Goal: Task Accomplishment & Management: Manage account settings

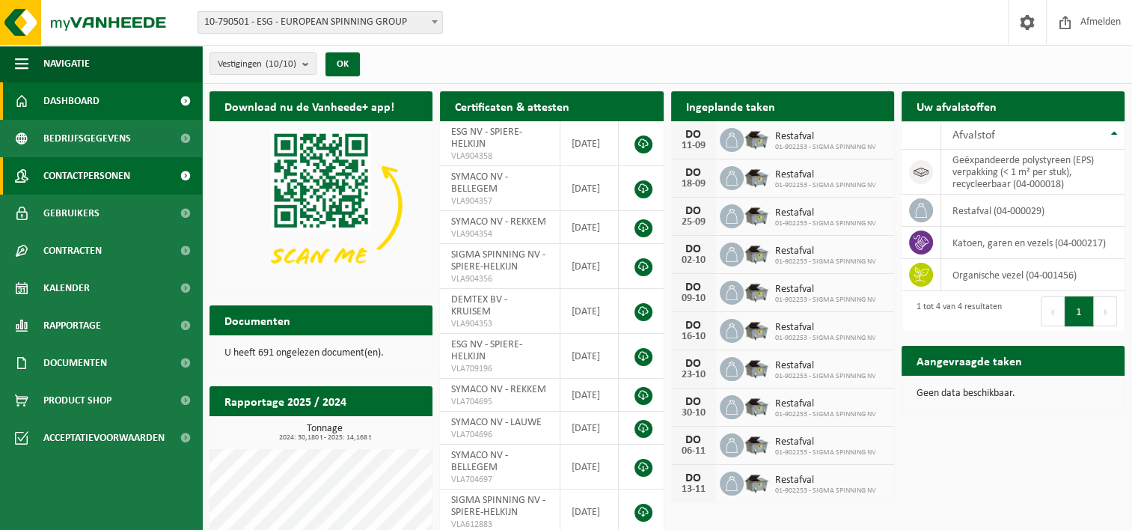
click at [100, 182] on span "Contactpersonen" at bounding box center [86, 175] width 87 height 37
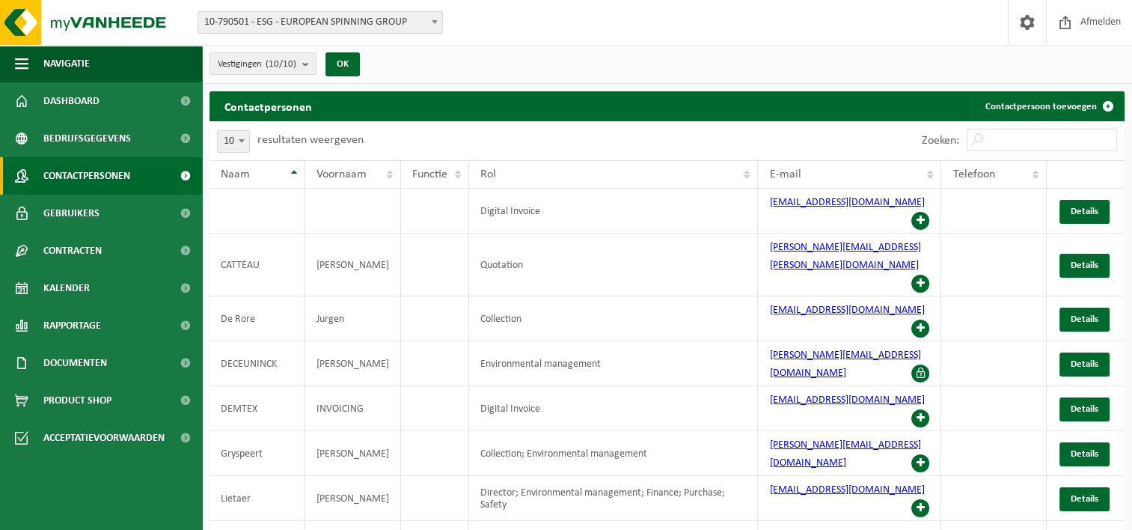
scroll to position [35, 0]
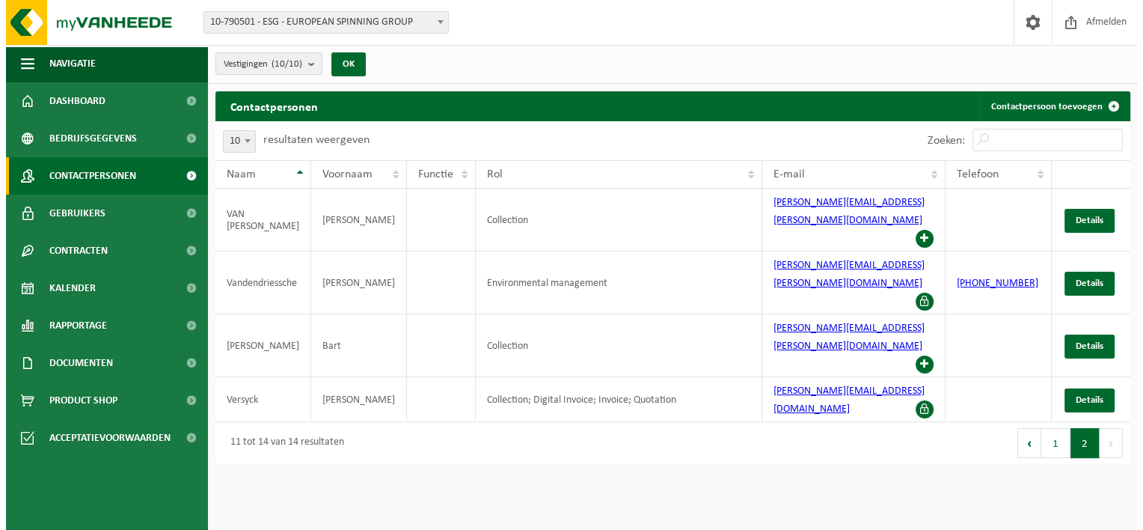
scroll to position [0, 0]
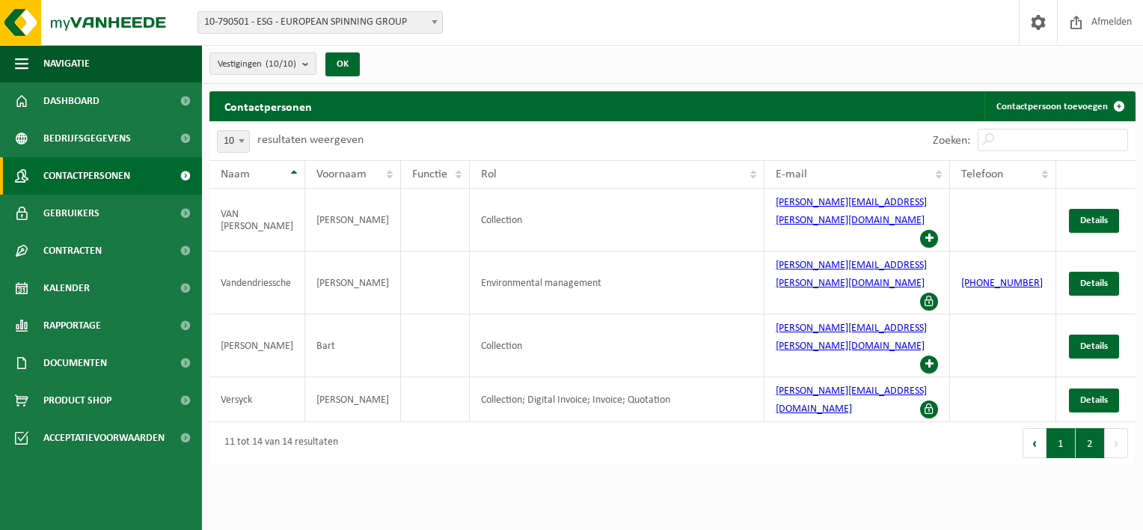
click at [1065, 428] on button "1" at bounding box center [1060, 443] width 29 height 30
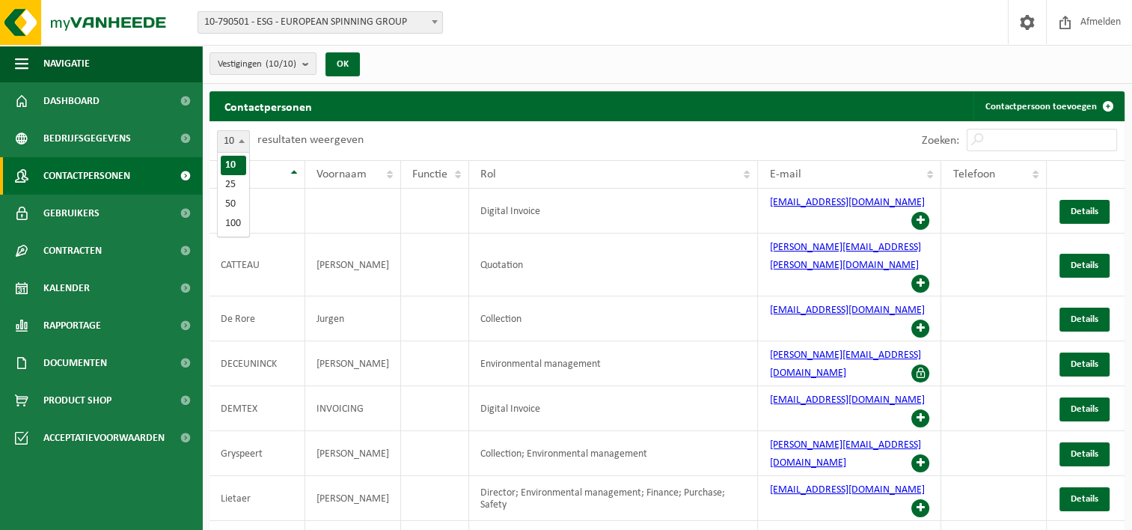
click at [237, 138] on span at bounding box center [241, 140] width 15 height 19
select select "25"
drag, startPoint x: 212, startPoint y: 164, endPoint x: 925, endPoint y: 239, distance: 716.7
click at [925, 239] on table "Naam Voornaam Functie Rol E-mail Telefoon Digital Invoice invoicing@symaco.be D…" at bounding box center [666, 524] width 915 height 729
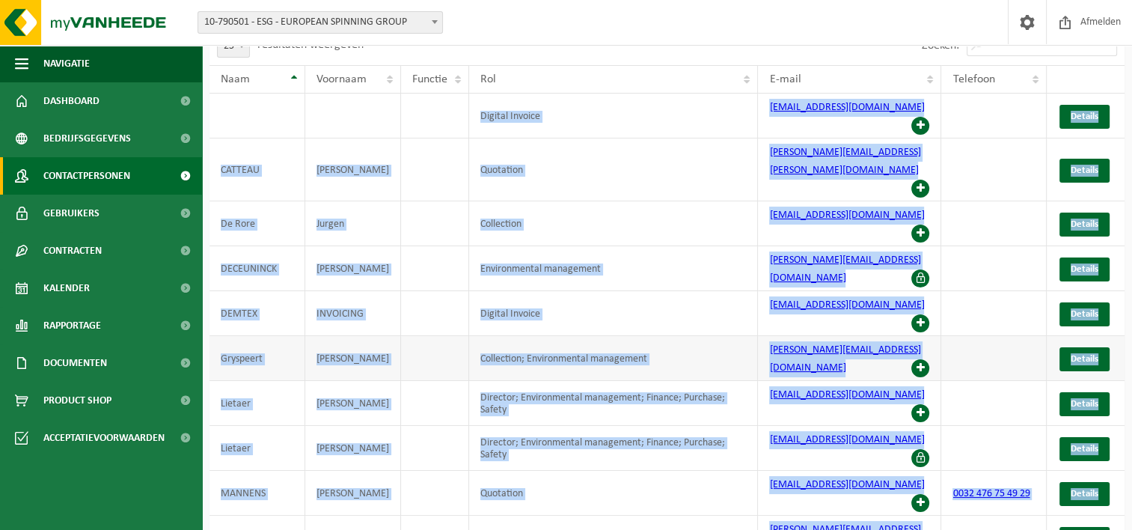
scroll to position [178, 0]
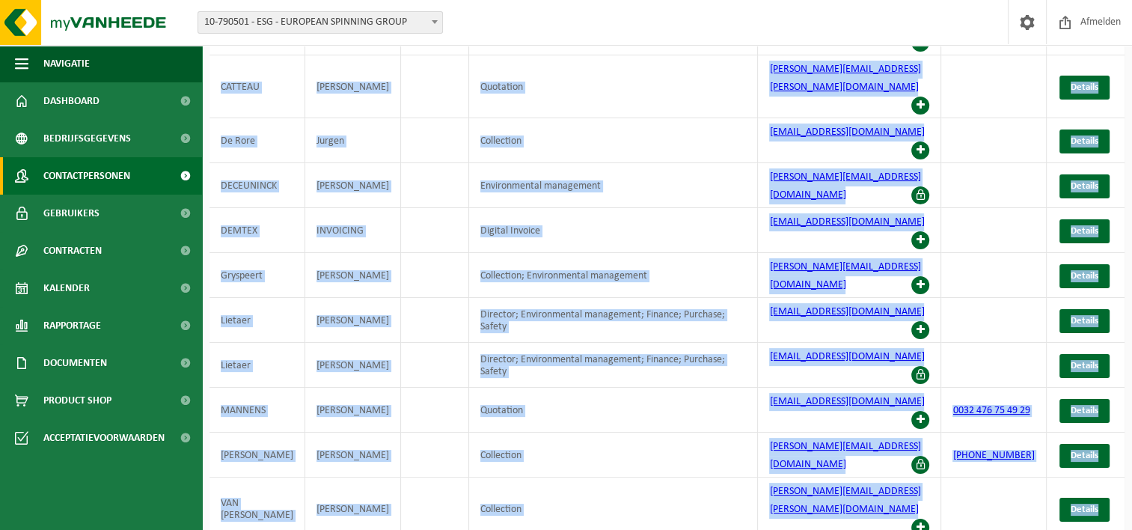
drag, startPoint x: 204, startPoint y: 163, endPoint x: 1123, endPoint y: 473, distance: 969.5
click at [1123, 473] on div "Contactpersonen Contactpersoon toevoegen Even geduld. Door de grote hoeveelheid…" at bounding box center [667, 336] width 930 height 847
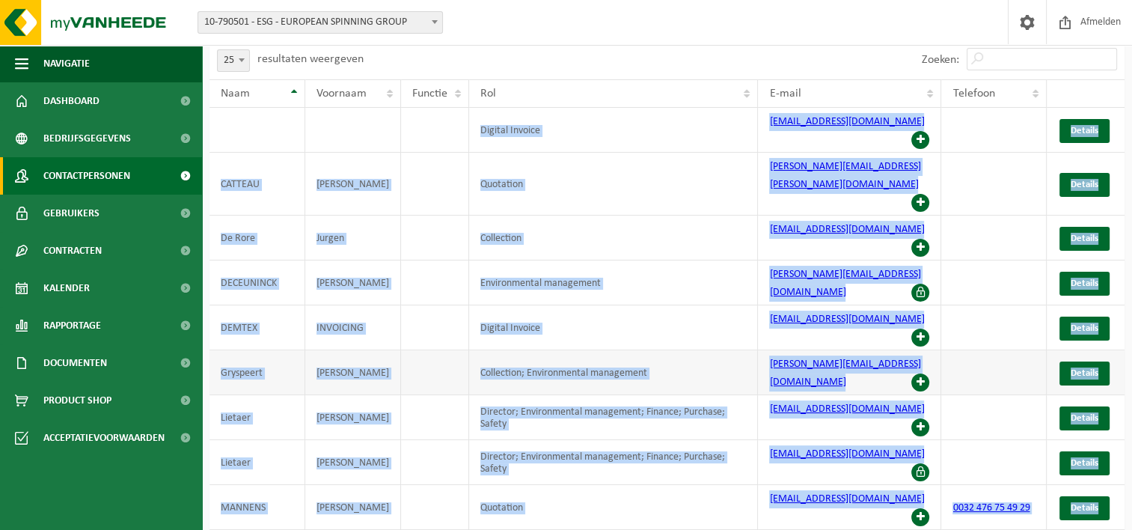
scroll to position [0, 0]
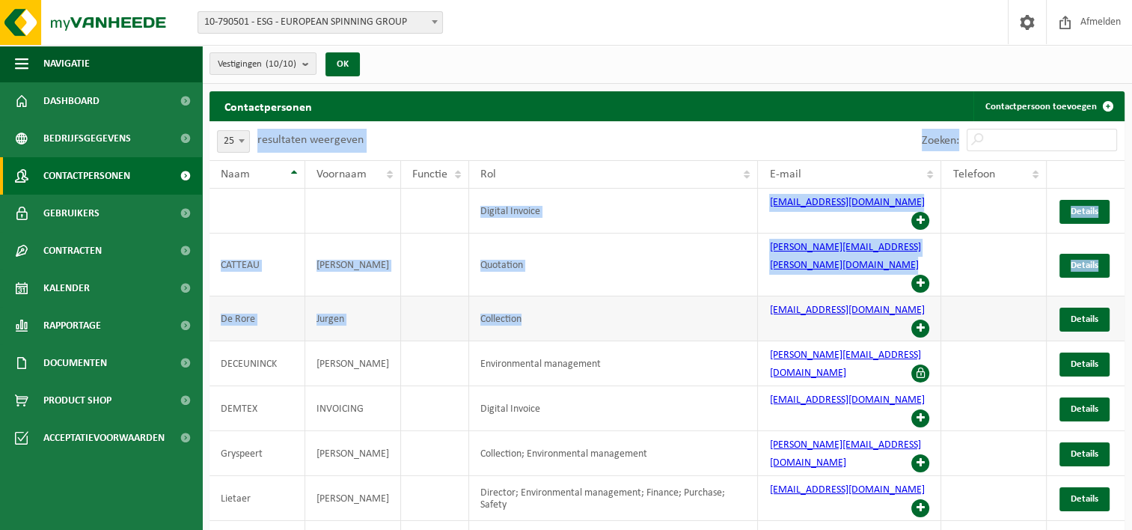
drag, startPoint x: 206, startPoint y: 152, endPoint x: 635, endPoint y: 284, distance: 448.6
click at [635, 284] on div "Contactpersonen Contactpersoon toevoegen Even geduld. Door de grote hoeveelheid…" at bounding box center [667, 514] width 930 height 847
drag, startPoint x: 225, startPoint y: 171, endPoint x: 211, endPoint y: 175, distance: 14.7
click at [211, 175] on th "Naam" at bounding box center [257, 174] width 96 height 28
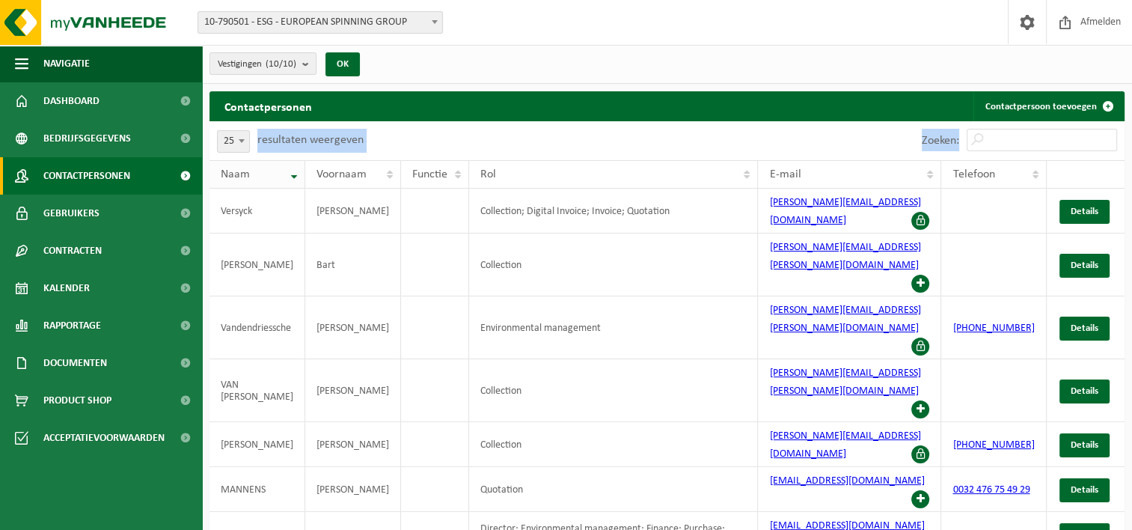
click at [223, 175] on span "Naam" at bounding box center [235, 174] width 29 height 12
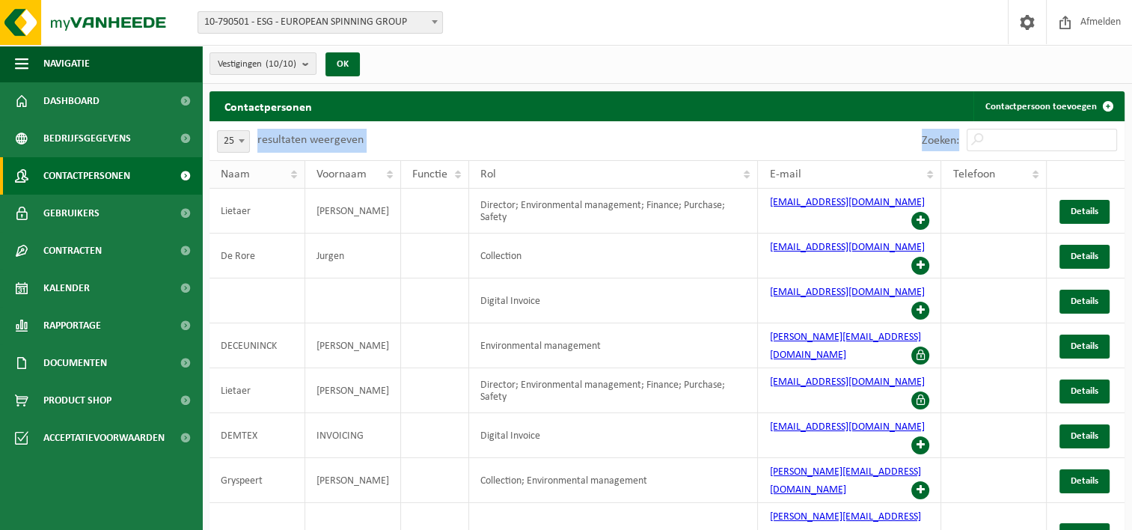
click at [275, 176] on div "Naam" at bounding box center [253, 174] width 65 height 12
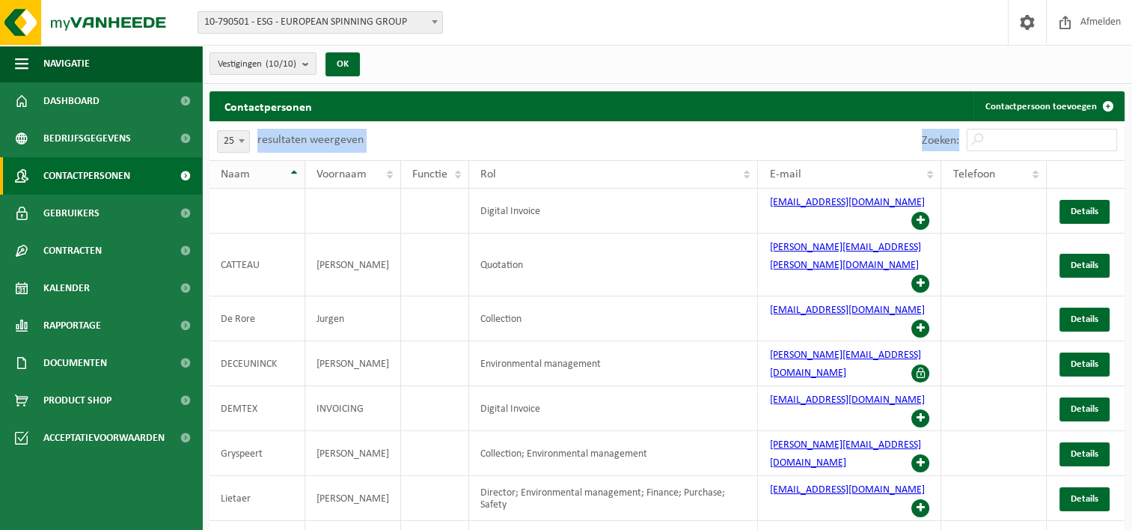
copy div "resultaten weergeven Zoeken: Naam Voornaam Functie Rol E-mail Telefoon Digital …"
click at [518, 141] on div "10 25 50 100 25 resultaten weergeven" at bounding box center [438, 140] width 458 height 39
drag, startPoint x: 229, startPoint y: 177, endPoint x: 206, endPoint y: 170, distance: 24.1
click at [204, 169] on div "Contactpersonen Contactpersoon toevoegen Even geduld. Door de grote hoeveelheid…" at bounding box center [667, 514] width 930 height 847
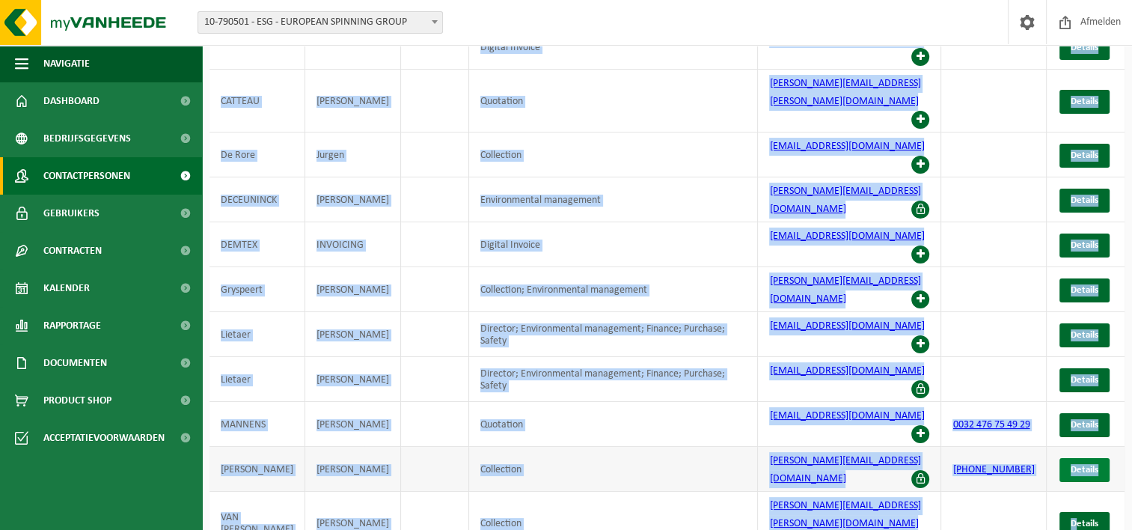
scroll to position [178, 0]
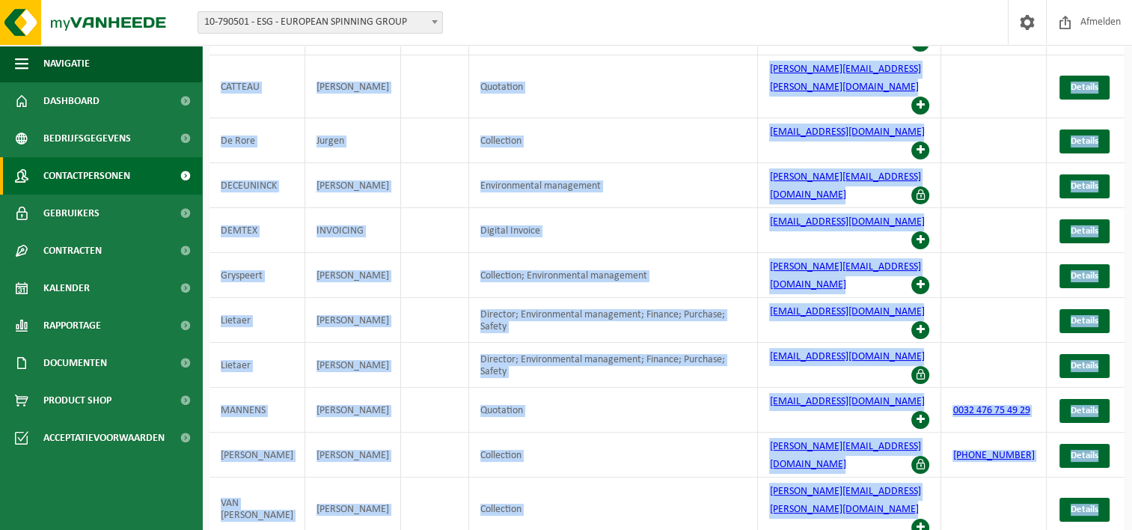
drag, startPoint x: 208, startPoint y: 171, endPoint x: 1108, endPoint y: 461, distance: 945.7
click at [1108, 461] on div "Contactpersonen Contactpersoon toevoegen Even geduld. Door de grote hoeveelheid…" at bounding box center [667, 336] width 930 height 847
copy div "Naam Voornaam Functie Rol E-mail Telefoon Digital Invoice invoicing@symaco.be D…"
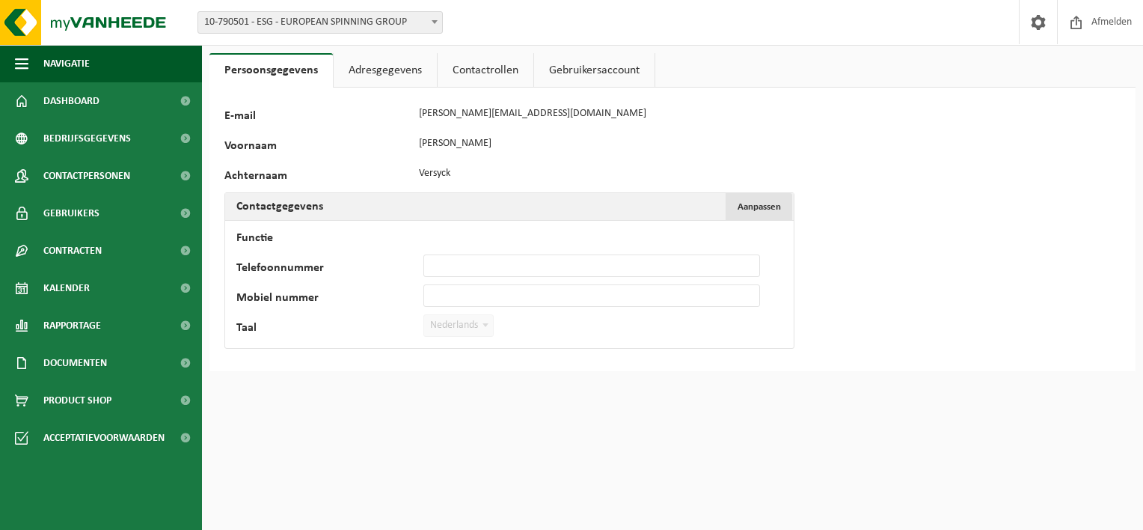
click at [760, 197] on button "Aanpassen Annuleren" at bounding box center [759, 206] width 67 height 27
click at [470, 233] on input "Functie" at bounding box center [591, 235] width 337 height 22
click at [456, 258] on input "Telefoonnummer" at bounding box center [591, 265] width 337 height 22
type input "0472844166"
drag, startPoint x: 495, startPoint y: 264, endPoint x: 411, endPoint y: 260, distance: 83.9
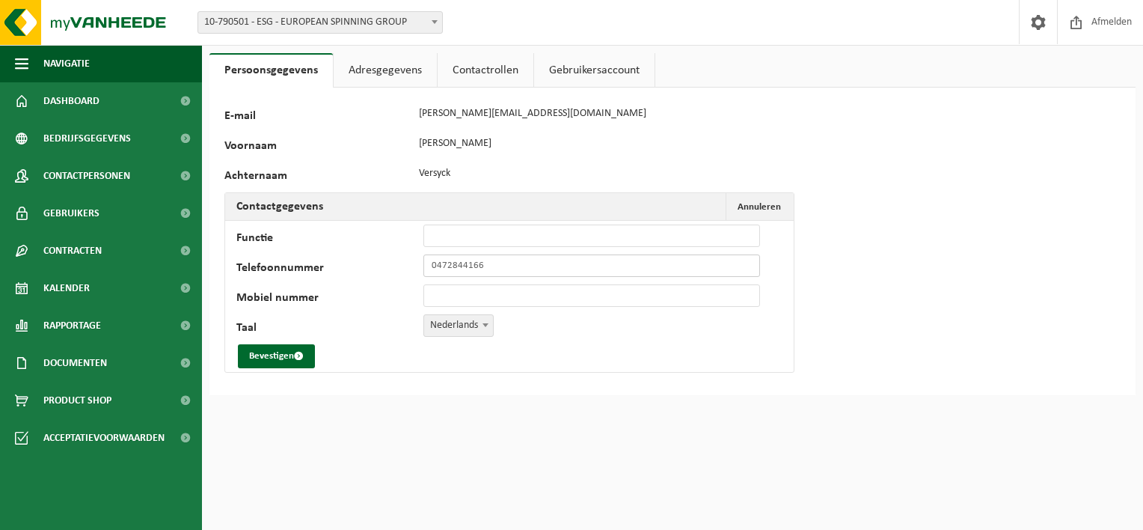
click at [411, 260] on div "Telefoonnummer 0472844166" at bounding box center [505, 265] width 539 height 22
click at [451, 303] on input "Mobiel nummer" at bounding box center [591, 295] width 337 height 22
paste input "0472844166"
type input "0472844166"
click at [409, 409] on html "Vestiging: 10-790501 - ESG - EUROPEAN SPINNING GROUP 01-000029 - AVS SPINNING N…" at bounding box center [571, 265] width 1143 height 530
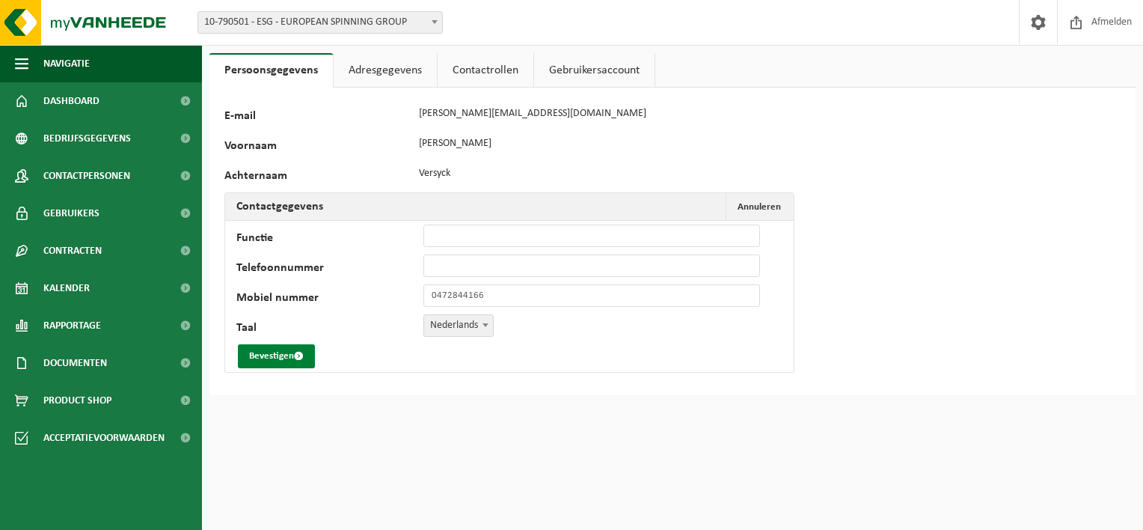
click at [278, 355] on button "Bevestigen" at bounding box center [276, 356] width 77 height 24
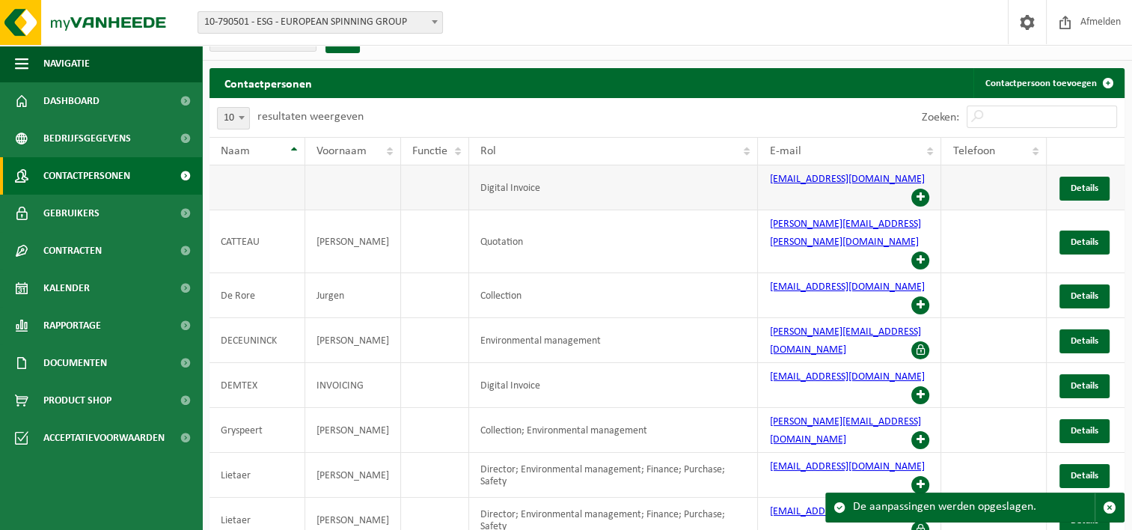
scroll to position [35, 0]
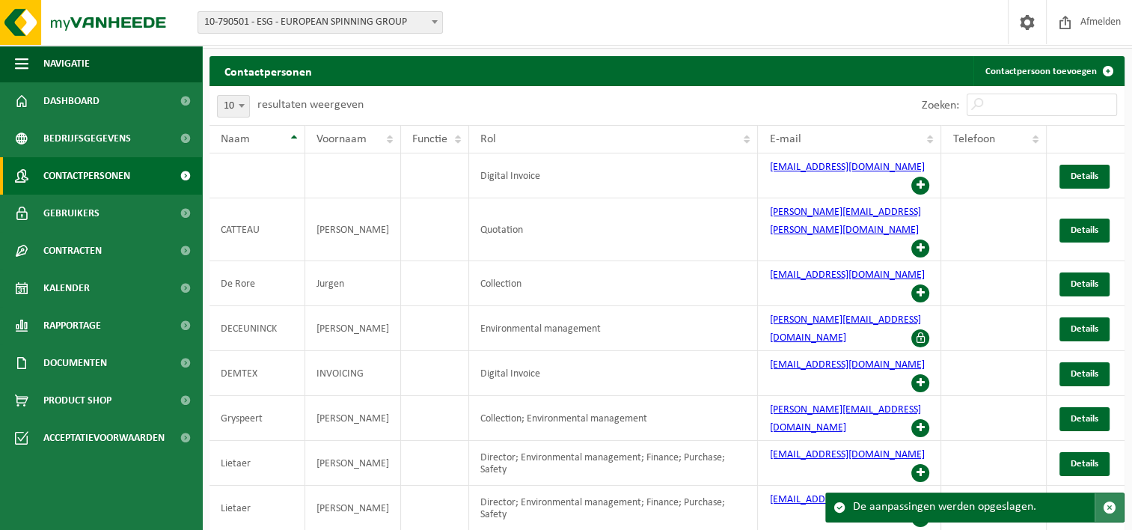
click at [1106, 508] on span "button" at bounding box center [1109, 506] width 13 height 13
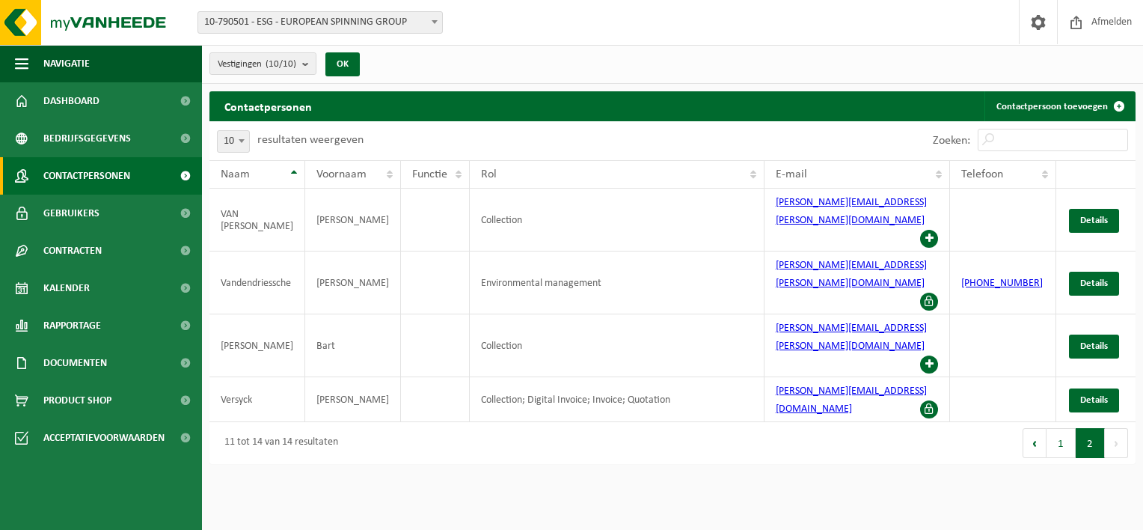
click at [246, 144] on span at bounding box center [241, 140] width 15 height 19
select select "25"
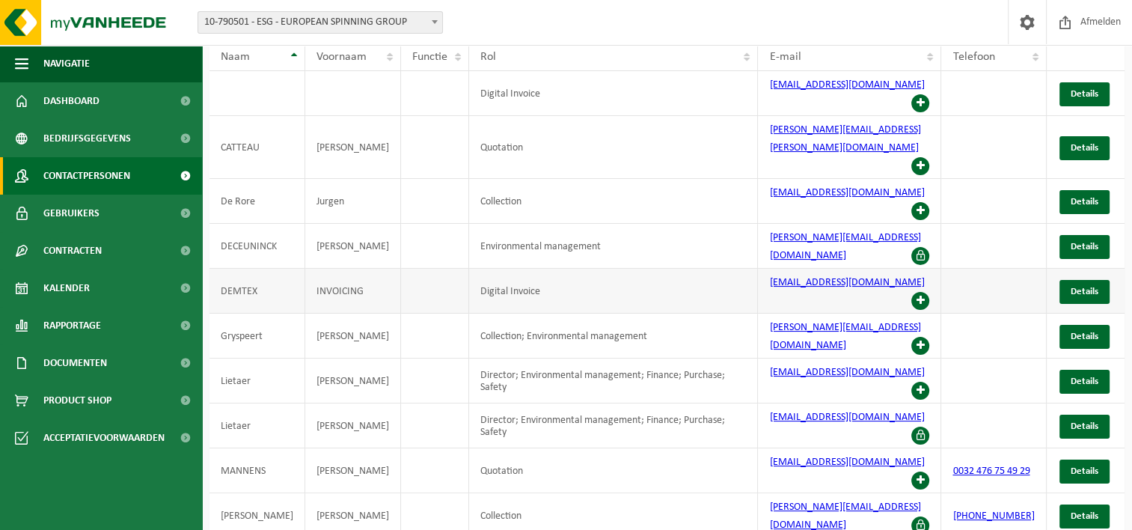
scroll to position [178, 0]
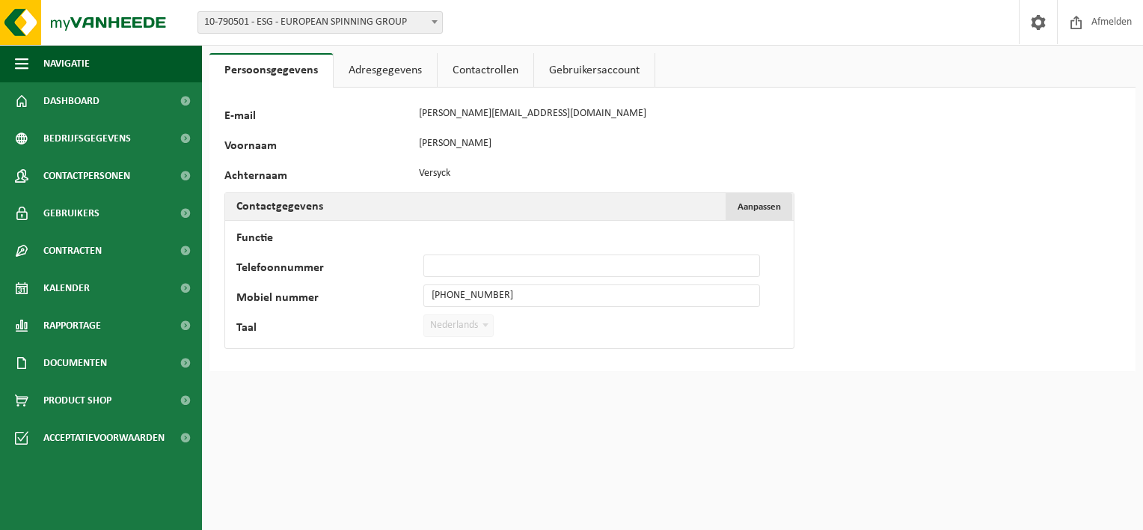
click at [742, 203] on span "Aanpassen" at bounding box center [758, 207] width 43 height 10
drag, startPoint x: 542, startPoint y: 289, endPoint x: 361, endPoint y: 298, distance: 181.2
click at [361, 298] on div "Mobiel nummer +32 472 84 41 66" at bounding box center [505, 295] width 539 height 22
click at [484, 267] on input "Telefoonnummer" at bounding box center [591, 265] width 337 height 22
paste input "+32 472 84 41 66"
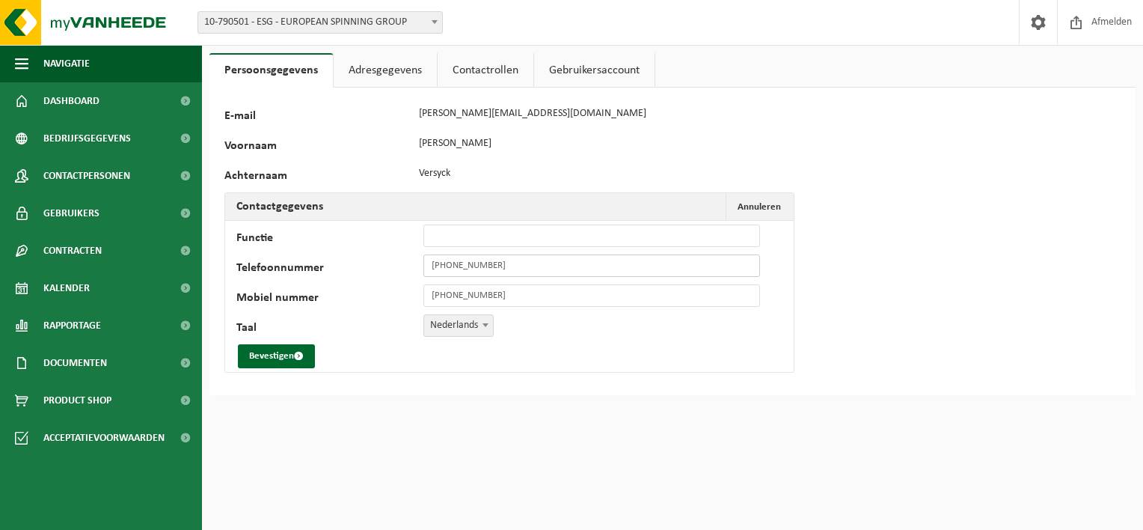
type input "+32 472 84 41 66"
click at [417, 397] on div "Persoonsgegevens Adresgegevens Contactrollen Gebruikersaccount 127087 E-mail al…" at bounding box center [672, 227] width 941 height 349
click at [291, 358] on button "Bevestigen" at bounding box center [276, 356] width 77 height 24
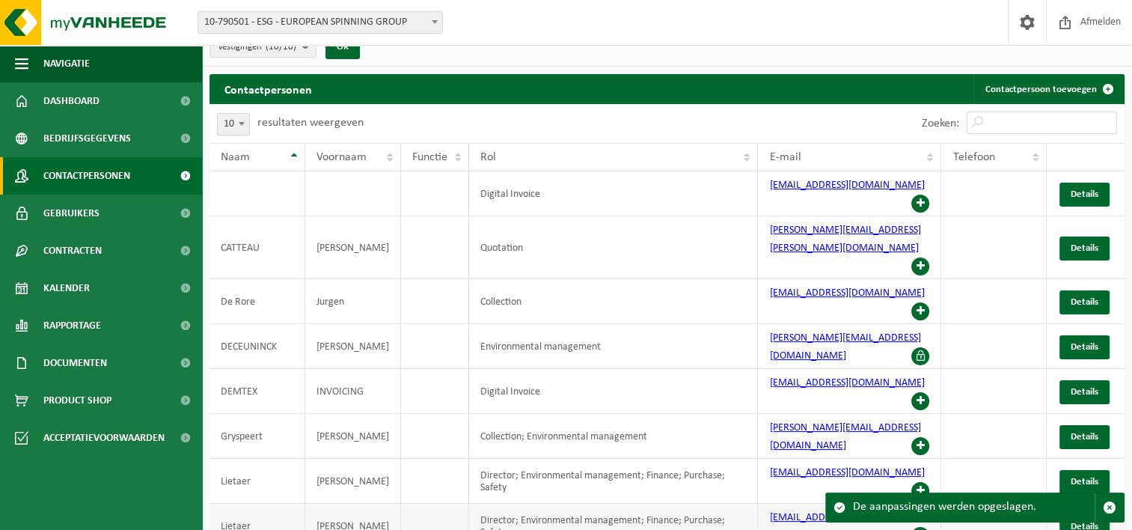
scroll to position [35, 0]
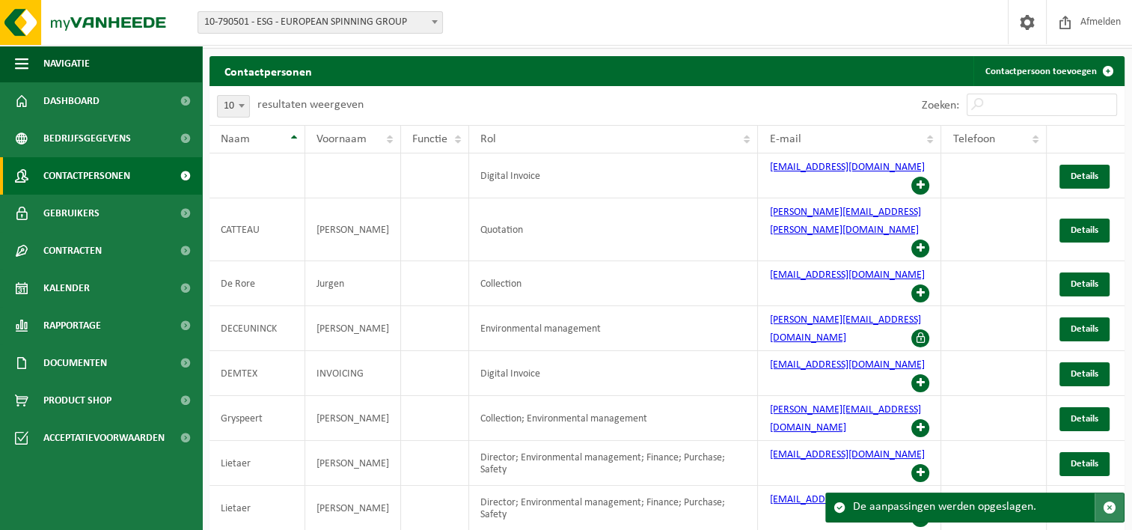
click at [1111, 504] on span "button" at bounding box center [1109, 506] width 13 height 13
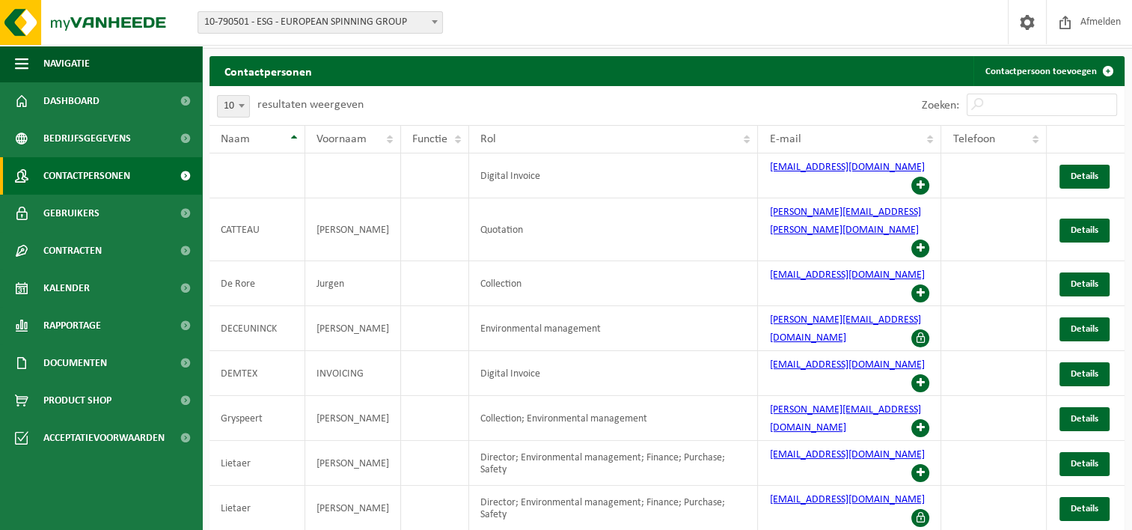
click at [244, 100] on span at bounding box center [241, 105] width 15 height 19
select select "50"
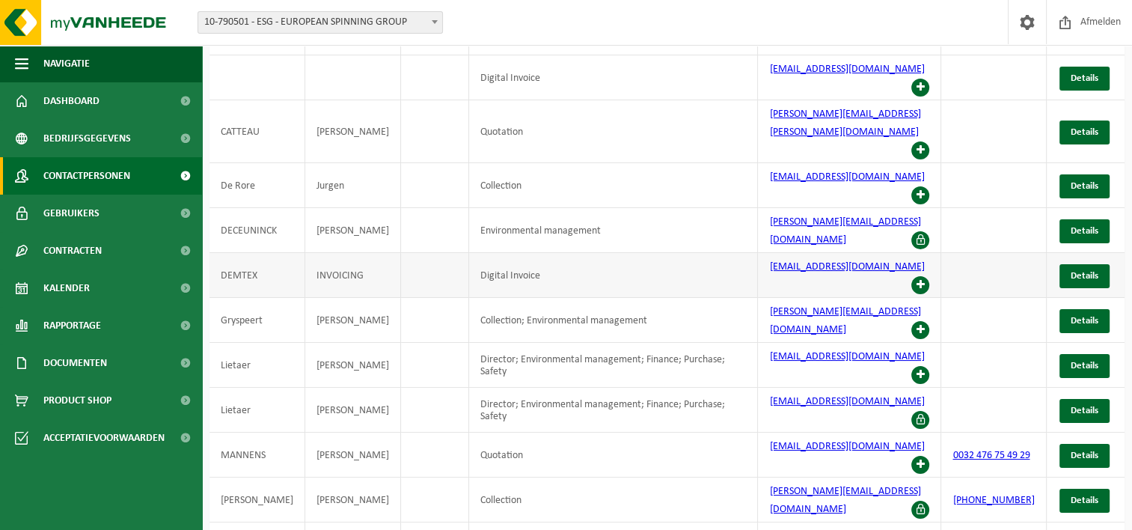
scroll to position [178, 0]
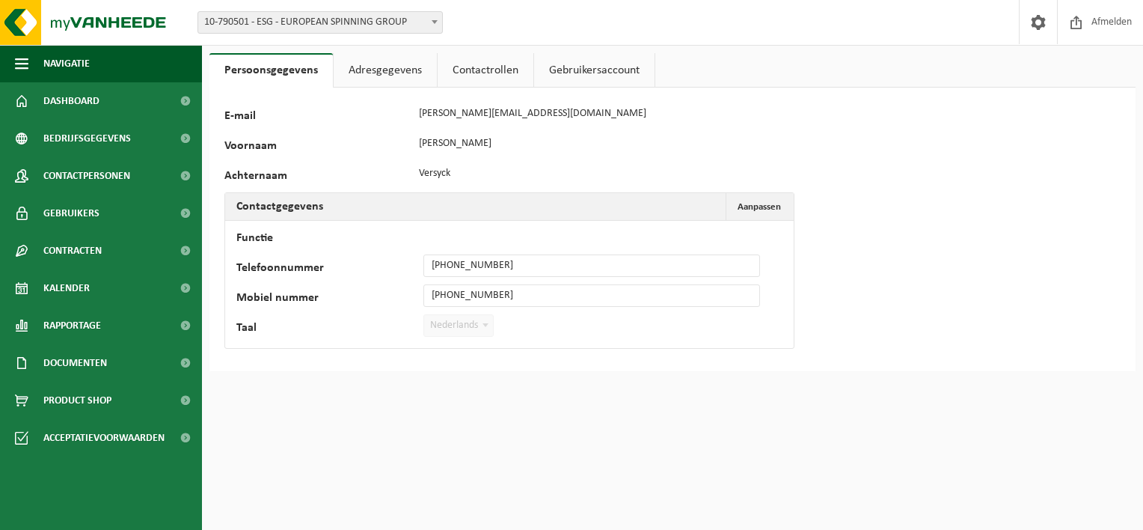
click at [385, 56] on link "Adresgegevens" at bounding box center [385, 70] width 103 height 34
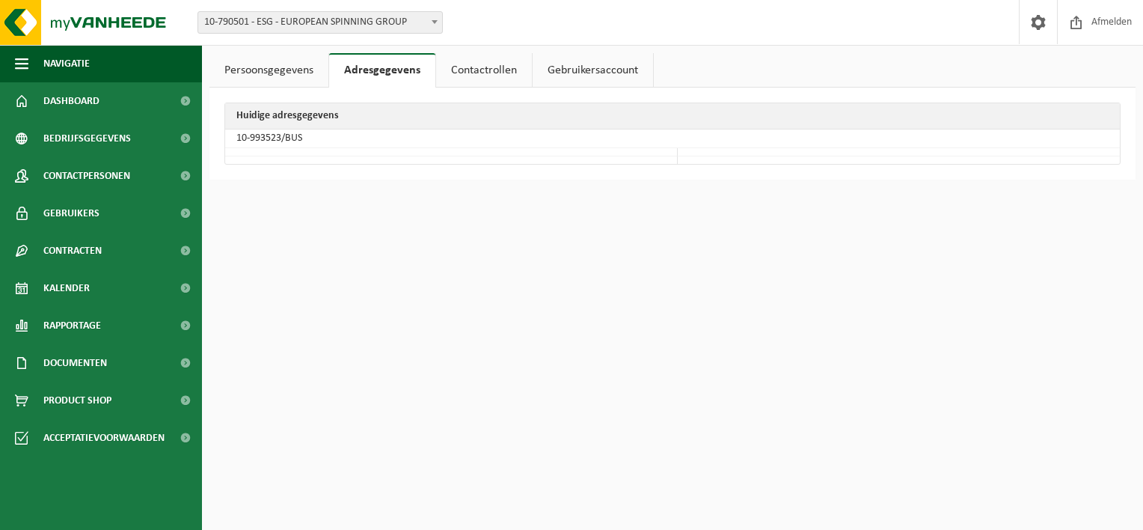
click at [491, 67] on link "Contactrollen" at bounding box center [484, 70] width 96 height 34
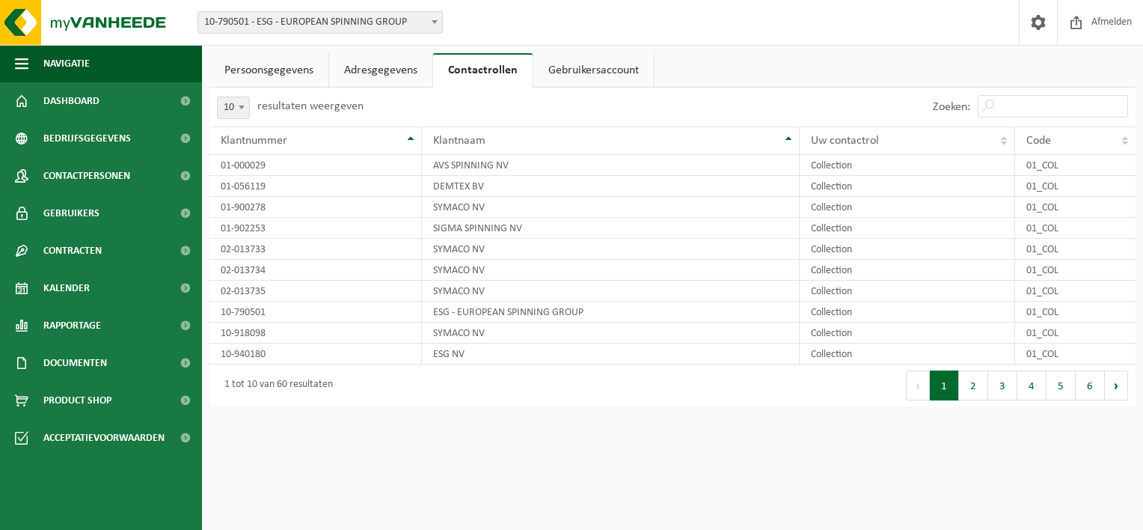
click at [586, 69] on link "Gebruikersaccount" at bounding box center [593, 70] width 120 height 34
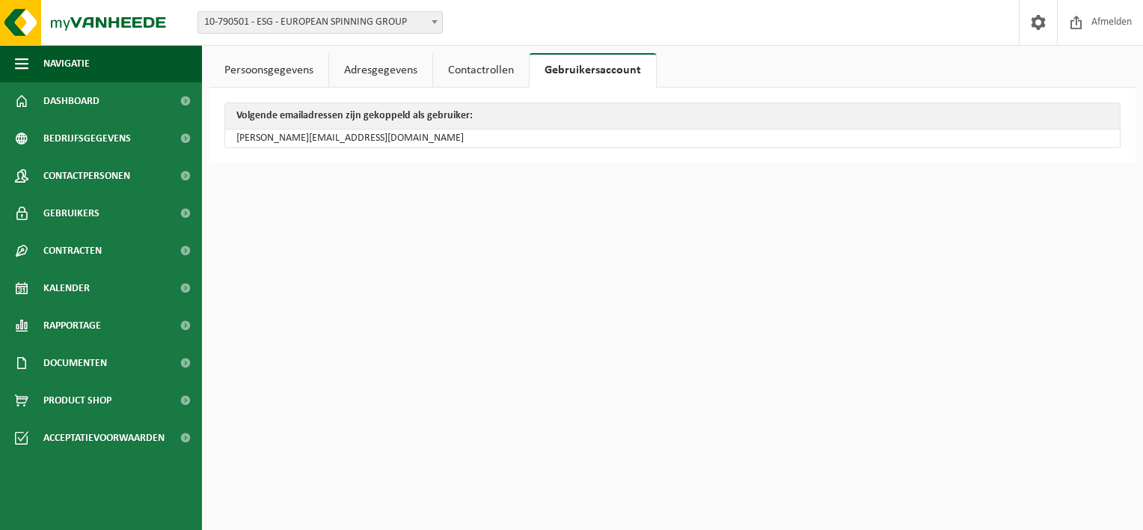
click at [272, 77] on link "Persoonsgegevens" at bounding box center [268, 70] width 119 height 34
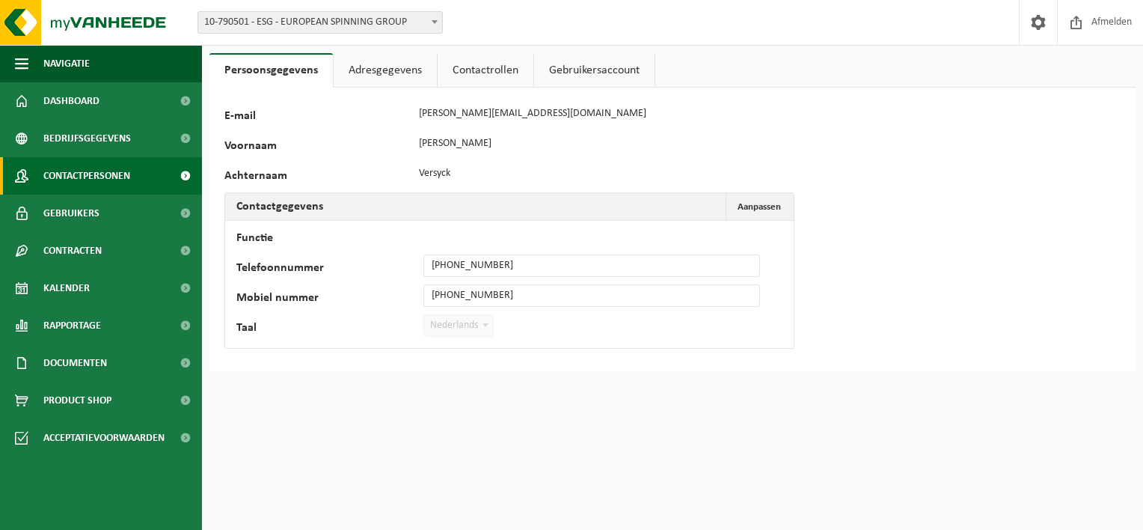
click at [133, 162] on link "Contactpersonen" at bounding box center [101, 175] width 202 height 37
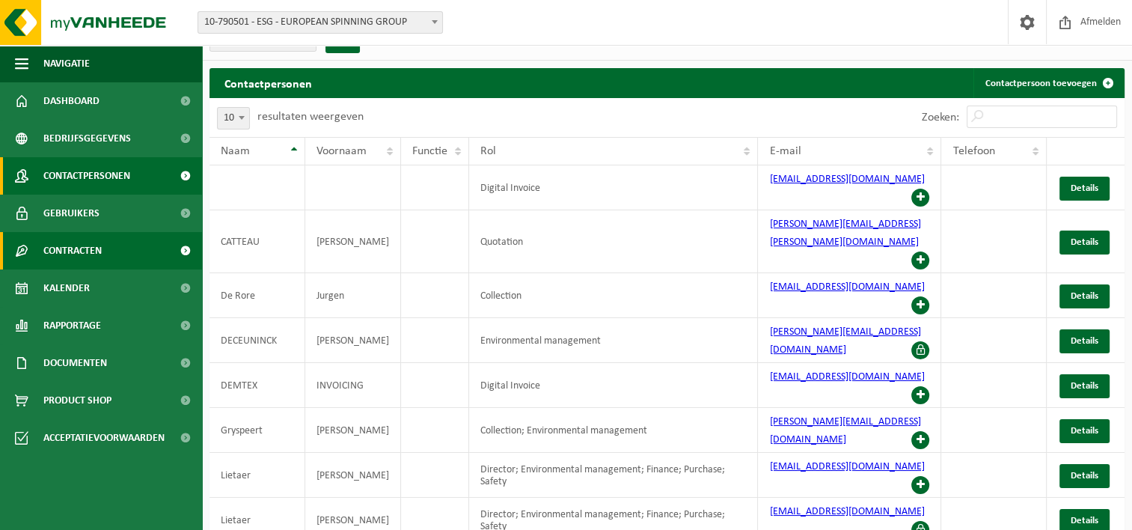
scroll to position [35, 0]
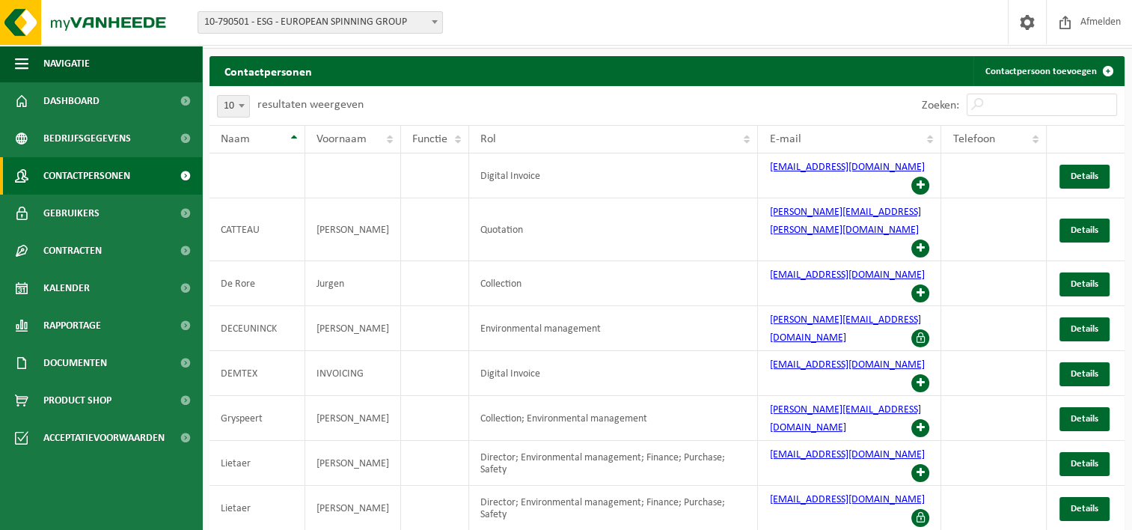
click at [93, 174] on span "Contactpersonen" at bounding box center [86, 175] width 87 height 37
